Goal: Task Accomplishment & Management: Manage account settings

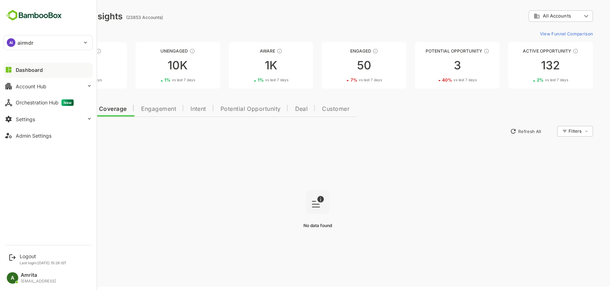
click at [36, 84] on div "Account Hub" at bounding box center [31, 86] width 31 height 6
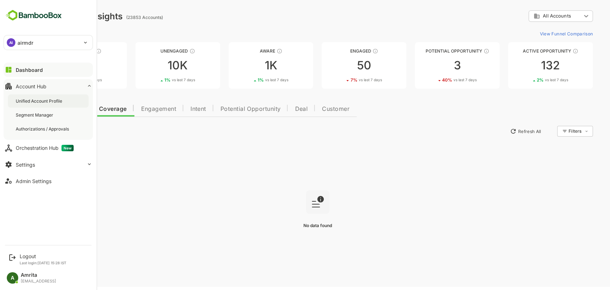
click at [53, 103] on div "Unified Account Profile" at bounding box center [40, 101] width 48 height 6
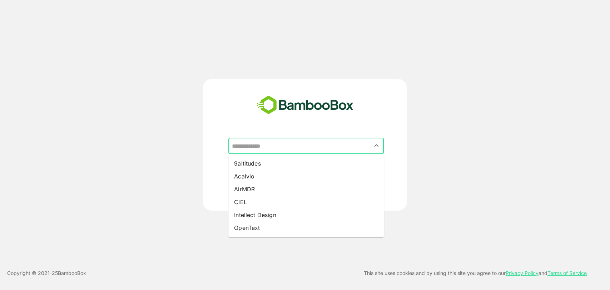
click at [259, 145] on input "text" at bounding box center [306, 146] width 153 height 14
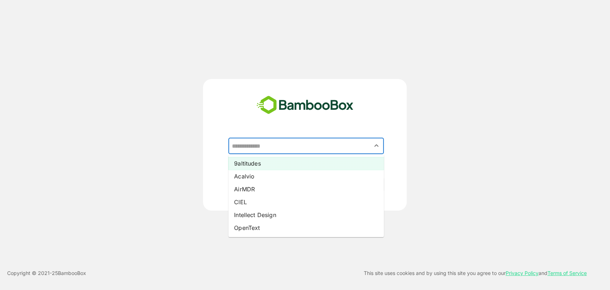
click at [253, 163] on li "9altitudes" at bounding box center [306, 163] width 156 height 13
type input "**********"
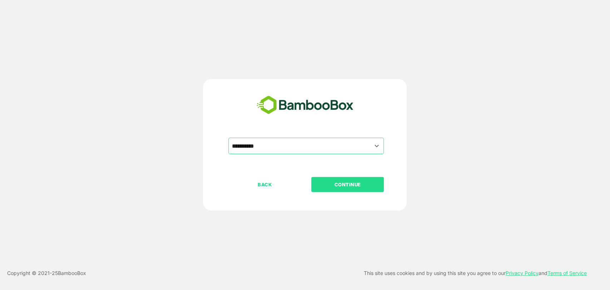
click at [335, 181] on p "CONTINUE" at bounding box center [348, 185] width 72 height 8
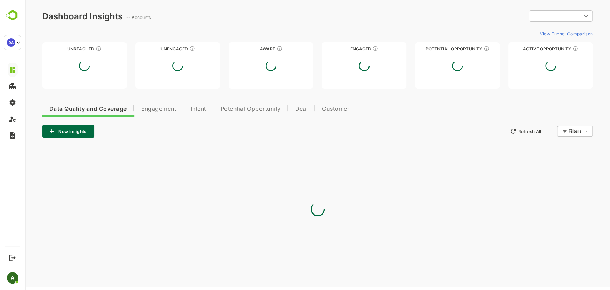
type input "**********"
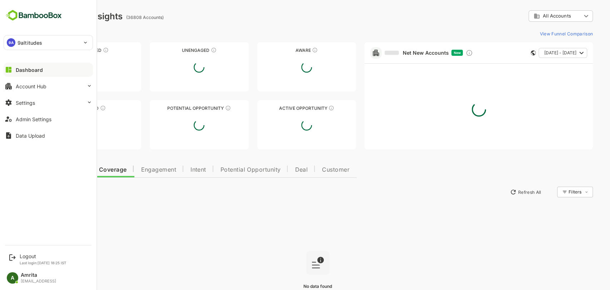
click at [21, 70] on div "Dashboard" at bounding box center [29, 70] width 27 height 6
click at [23, 90] on button "Account Hub" at bounding box center [48, 86] width 89 height 14
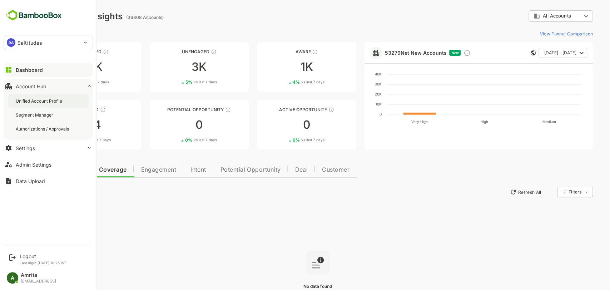
click at [30, 106] on div "Unified Account Profile" at bounding box center [48, 100] width 81 height 13
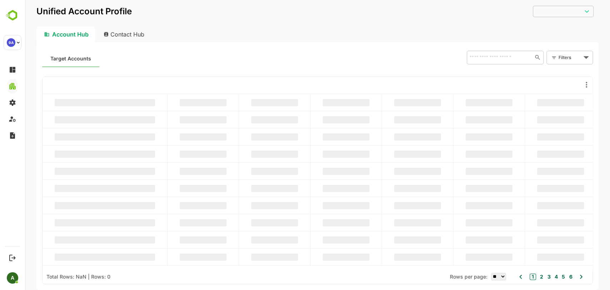
type input "**********"
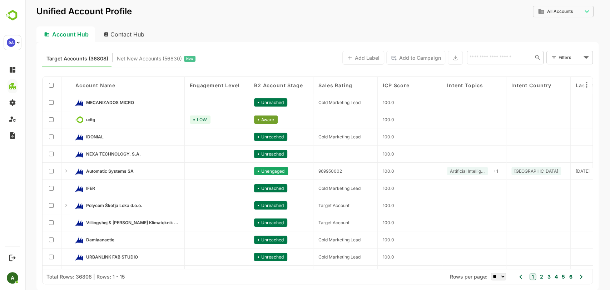
click at [104, 98] on div "MECANIZADOS MICRO" at bounding box center [127, 102] width 114 height 17
click at [104, 101] on span "MECANIZADOS MICRO" at bounding box center [110, 102] width 48 height 5
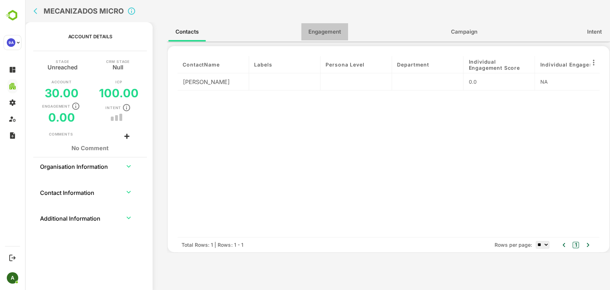
click at [330, 34] on span "Engagement" at bounding box center [325, 31] width 33 height 9
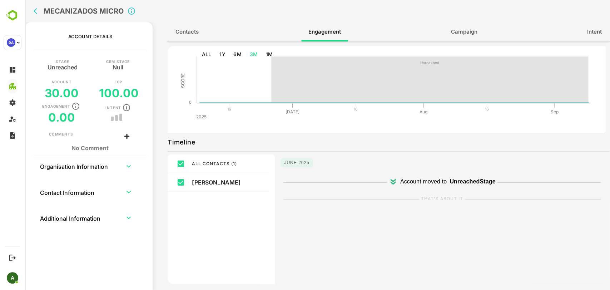
scroll to position [26, 0]
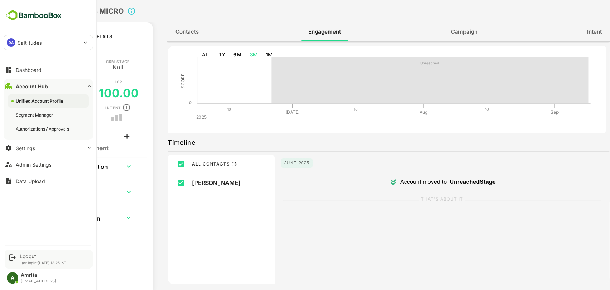
click at [28, 252] on div "Logout Last login: Sep 6 18:25 IST" at bounding box center [49, 259] width 88 height 19
click at [32, 255] on div "Logout" at bounding box center [43, 256] width 47 height 6
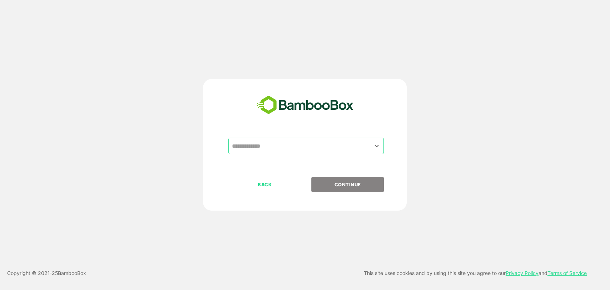
click at [304, 148] on input "text" at bounding box center [306, 146] width 153 height 14
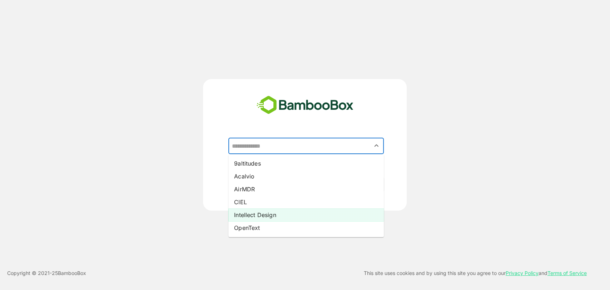
click at [262, 211] on li "Intellect Design" at bounding box center [306, 214] width 156 height 13
type input "**********"
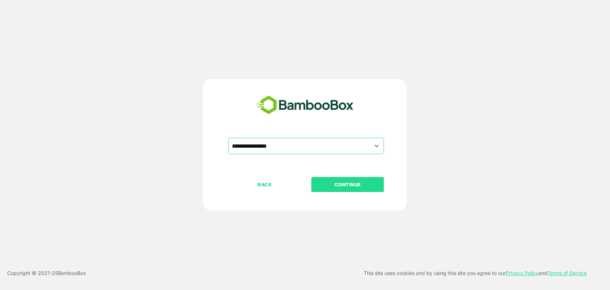
click at [339, 182] on p "CONTINUE" at bounding box center [348, 185] width 72 height 8
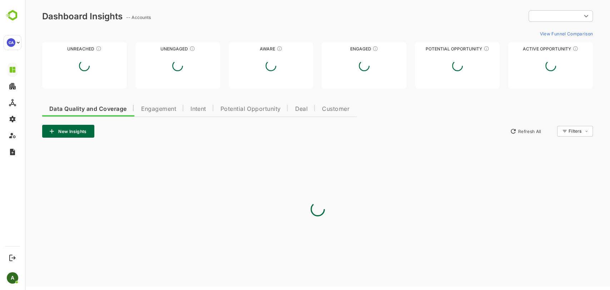
type input "**********"
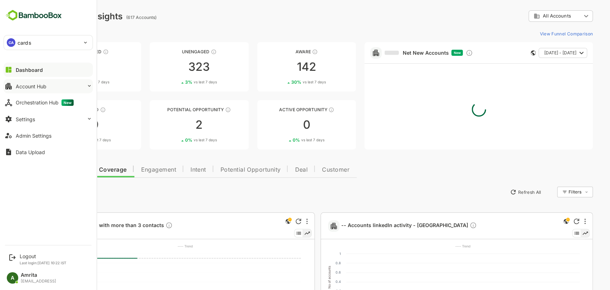
click at [33, 82] on button "Account Hub" at bounding box center [48, 86] width 89 height 14
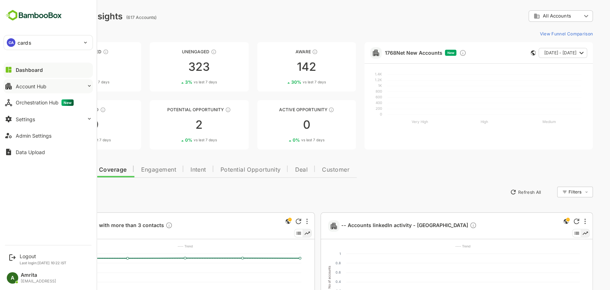
click at [26, 85] on div "Account Hub" at bounding box center [31, 86] width 31 height 6
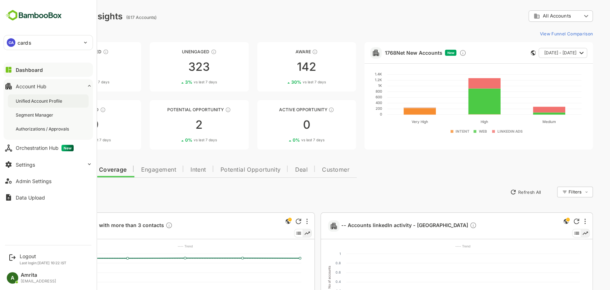
click at [25, 100] on div "Unified Account Profile" at bounding box center [40, 101] width 48 height 6
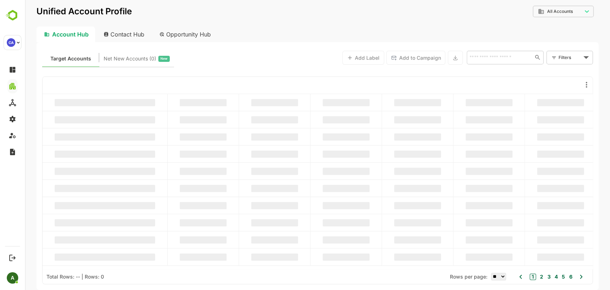
type input "**********"
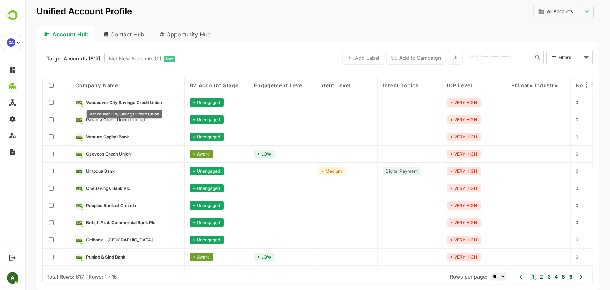
click at [140, 105] on div "Vancouver City Savings Credit Union" at bounding box center [124, 112] width 77 height 14
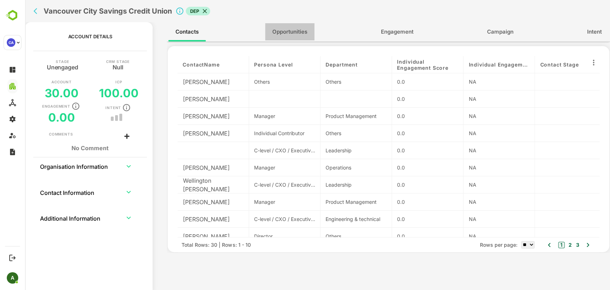
click at [298, 32] on span "Opportunities" at bounding box center [289, 31] width 35 height 9
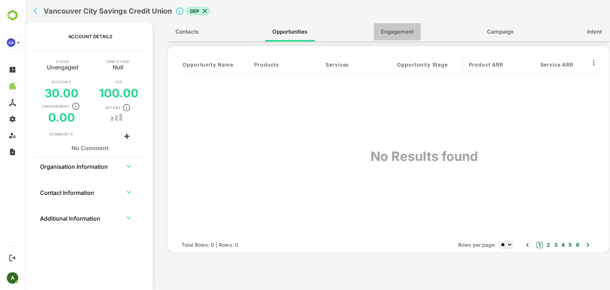
click at [399, 35] on span "Engagement" at bounding box center [397, 31] width 33 height 9
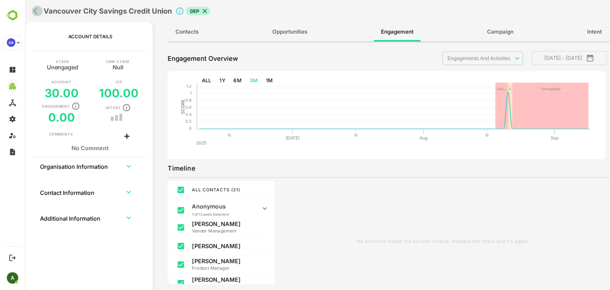
click at [35, 10] on icon "back" at bounding box center [36, 11] width 4 height 6
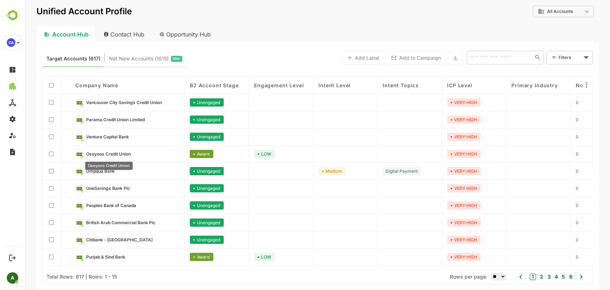
click at [116, 154] on span "Osoyoos Credit Union" at bounding box center [108, 153] width 45 height 5
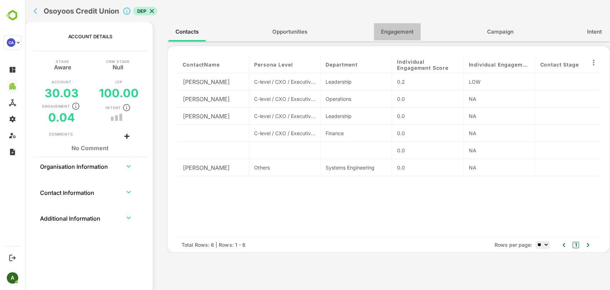
click at [390, 29] on span "Engagement" at bounding box center [397, 31] width 33 height 9
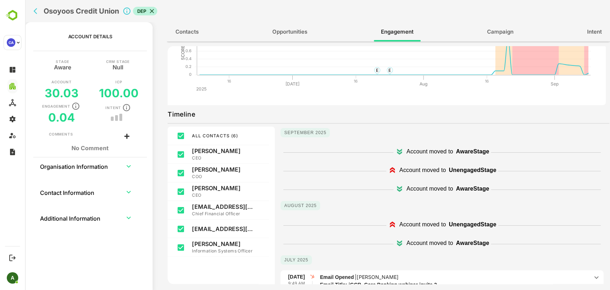
scroll to position [116, 0]
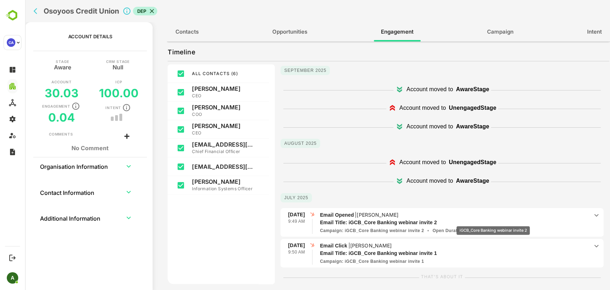
click at [493, 221] on p "Email Title: iGCB_Core Banking webinar invite 2" at bounding box center [447, 223] width 255 height 8
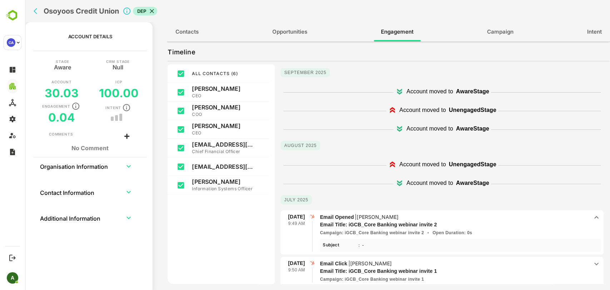
scroll to position [0, 0]
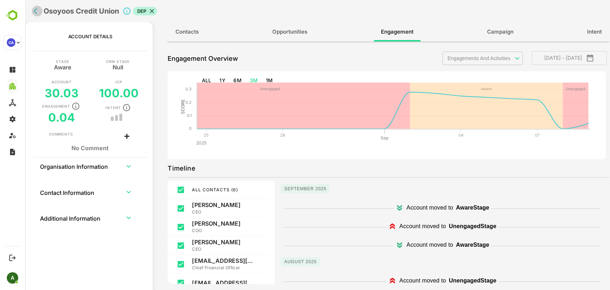
click at [40, 8] on icon "back" at bounding box center [37, 11] width 7 height 7
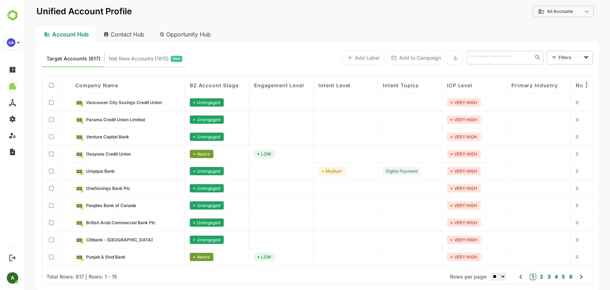
click at [117, 30] on div "Contact Hub" at bounding box center [124, 34] width 53 height 16
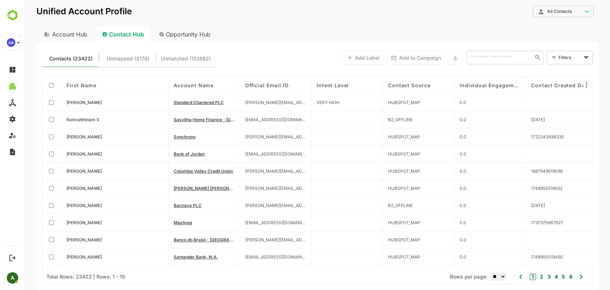
click at [180, 31] on div "Opportunity Hub" at bounding box center [185, 34] width 64 height 16
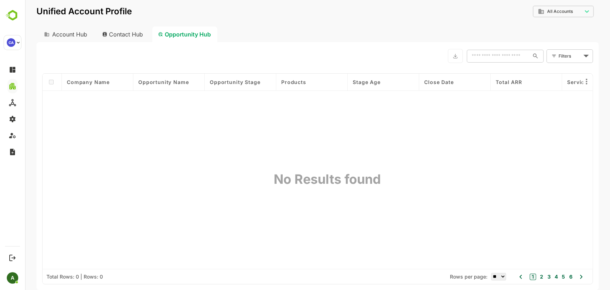
click at [120, 19] on div "**********" at bounding box center [317, 16] width 562 height 21
click at [127, 32] on div "Contact Hub" at bounding box center [123, 34] width 53 height 16
type input "**********"
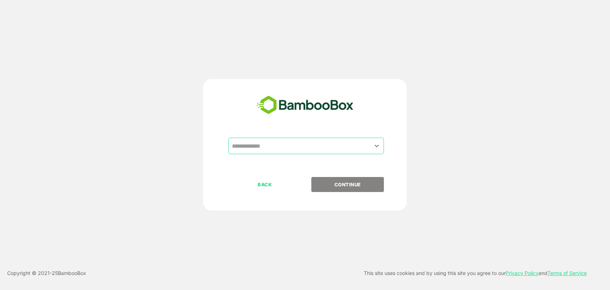
click at [289, 146] on input "text" at bounding box center [306, 146] width 153 height 14
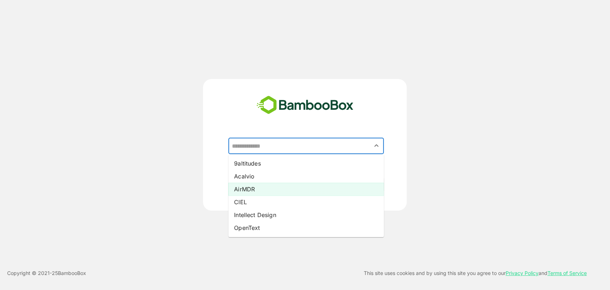
click at [262, 188] on li "AirMDR" at bounding box center [306, 189] width 156 height 13
type input "******"
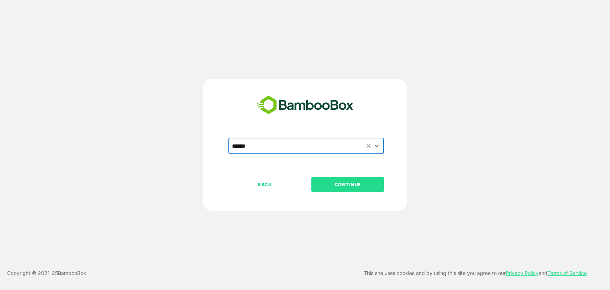
click at [333, 187] on p "CONTINUE" at bounding box center [348, 185] width 72 height 8
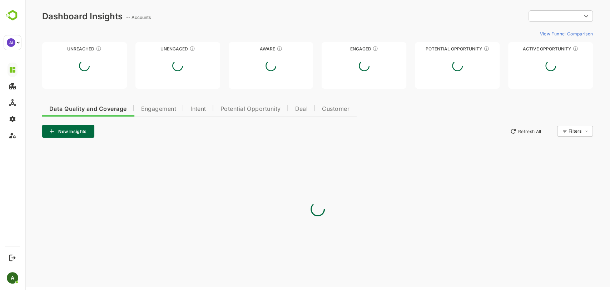
type input "**********"
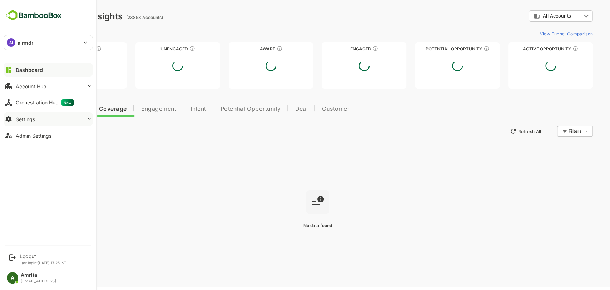
click at [21, 124] on button "Settings" at bounding box center [48, 119] width 89 height 14
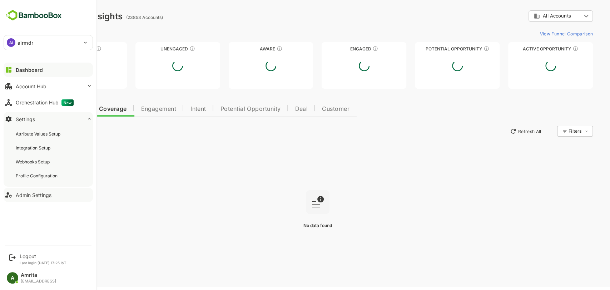
click at [40, 192] on div "Admin Settings" at bounding box center [34, 195] width 36 height 6
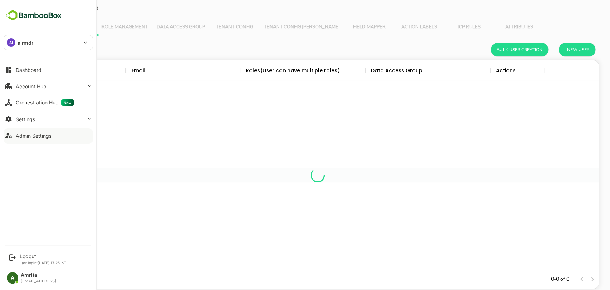
scroll to position [203, 550]
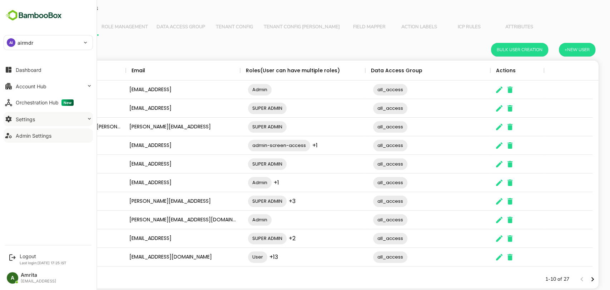
click at [19, 119] on div "Settings" at bounding box center [25, 119] width 19 height 6
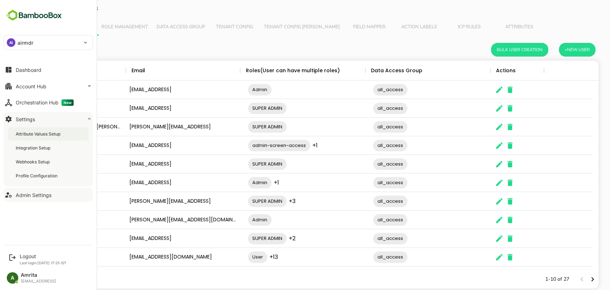
click at [31, 139] on div "Attribute Values Setup" at bounding box center [48, 133] width 81 height 13
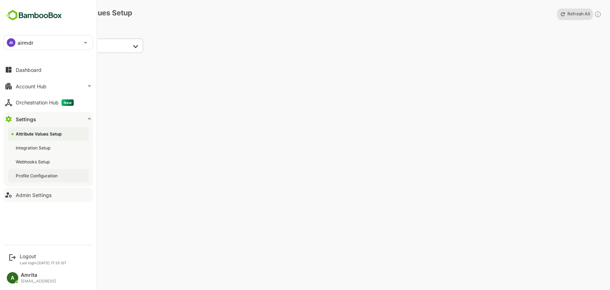
click at [36, 174] on div "Profile Configuration" at bounding box center [37, 176] width 43 height 6
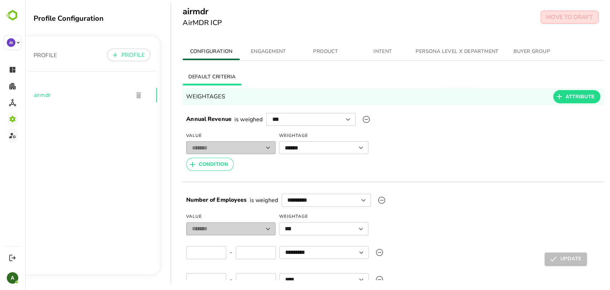
click at [557, 23] on button "MOVE TO DRAFT" at bounding box center [570, 17] width 58 height 13
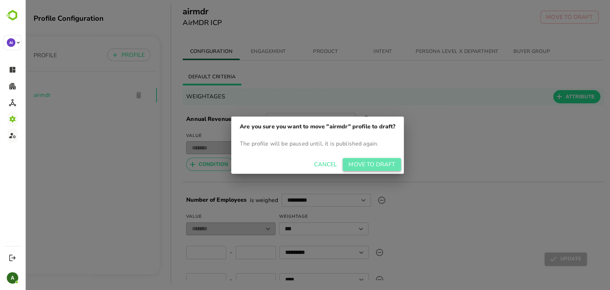
click at [360, 167] on p "MOVE TO DRAFT" at bounding box center [372, 164] width 47 height 9
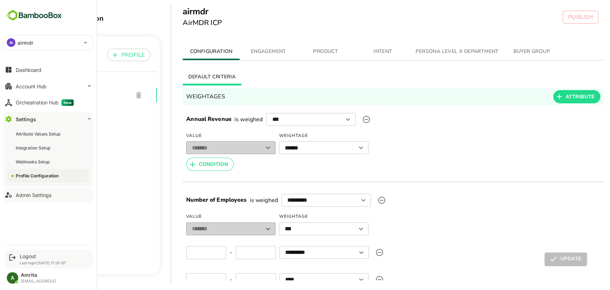
click at [21, 256] on div "Logout" at bounding box center [43, 256] width 47 height 6
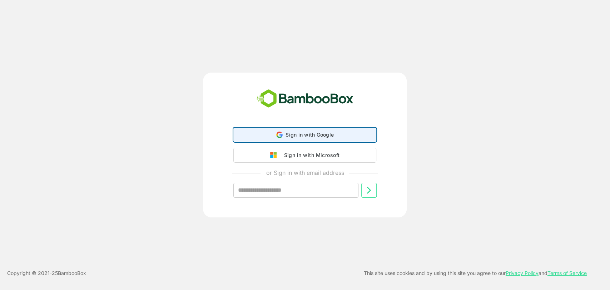
click at [301, 141] on div "Sign in with Google Sign in with Google. Opens in new tab" at bounding box center [305, 135] width 134 height 14
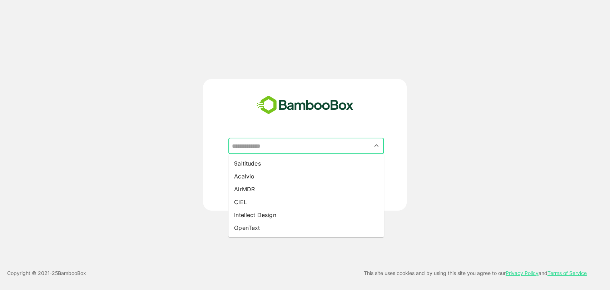
click at [285, 146] on input "text" at bounding box center [306, 146] width 153 height 14
click at [264, 215] on li "Intellect Design" at bounding box center [306, 214] width 156 height 13
type input "**********"
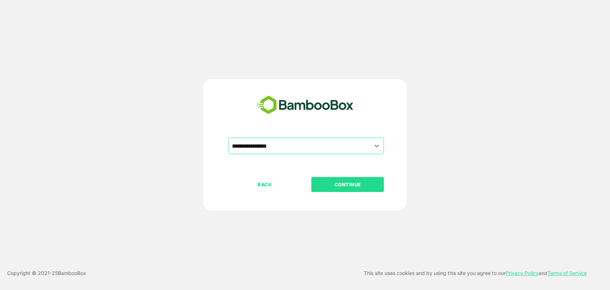
click at [330, 183] on p "CONTINUE" at bounding box center [348, 185] width 72 height 8
